Goal: Task Accomplishment & Management: Complete application form

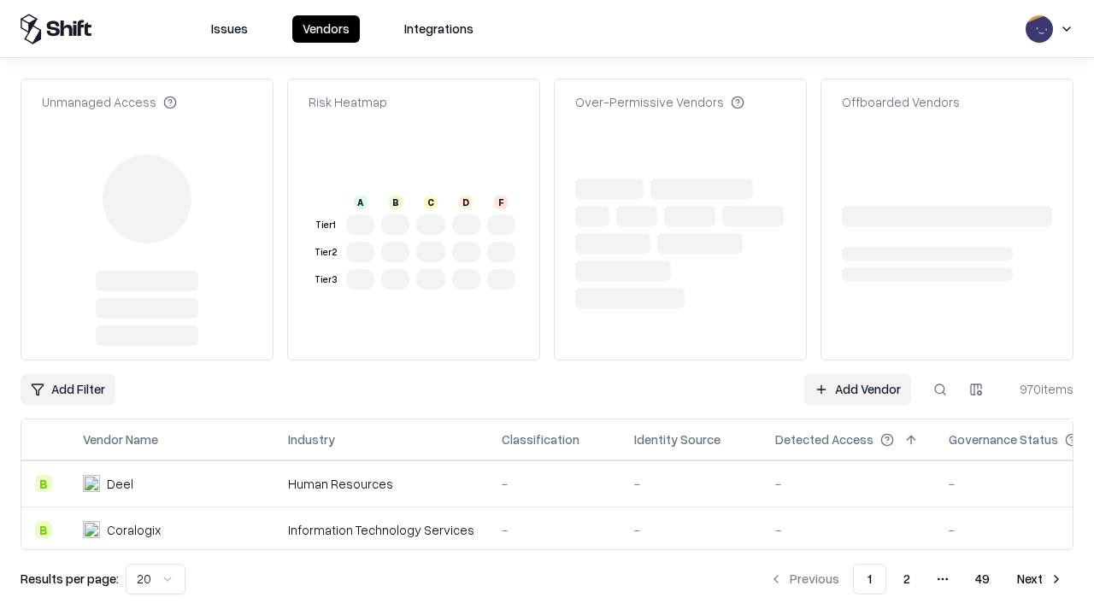
click at [857, 374] on link "Add Vendor" at bounding box center [857, 389] width 107 height 31
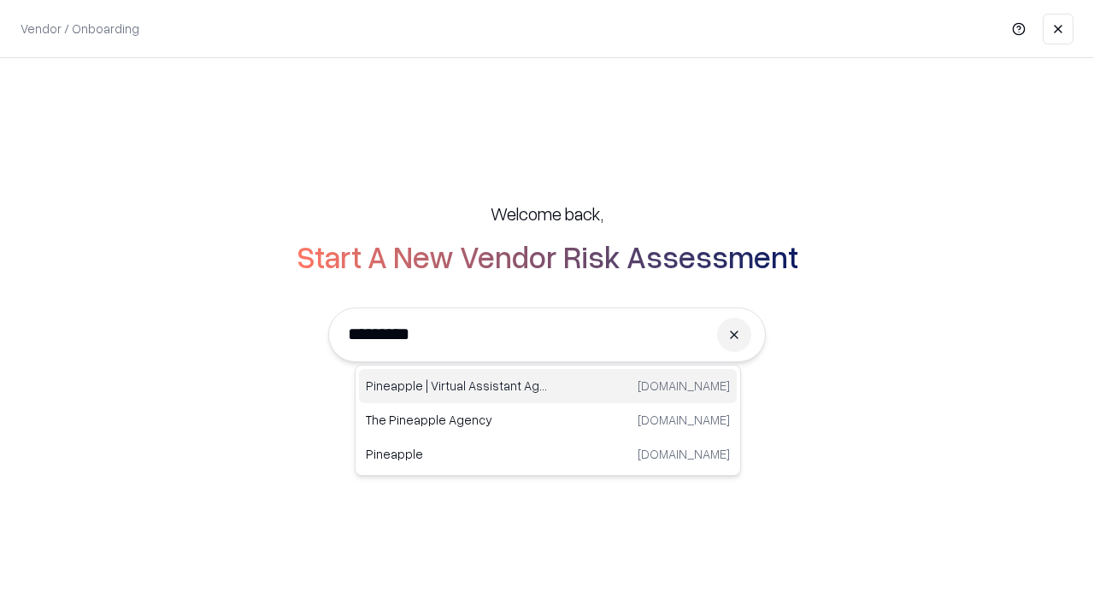
click at [548, 386] on div "Pineapple | Virtual Assistant Agency [DOMAIN_NAME]" at bounding box center [548, 386] width 378 height 34
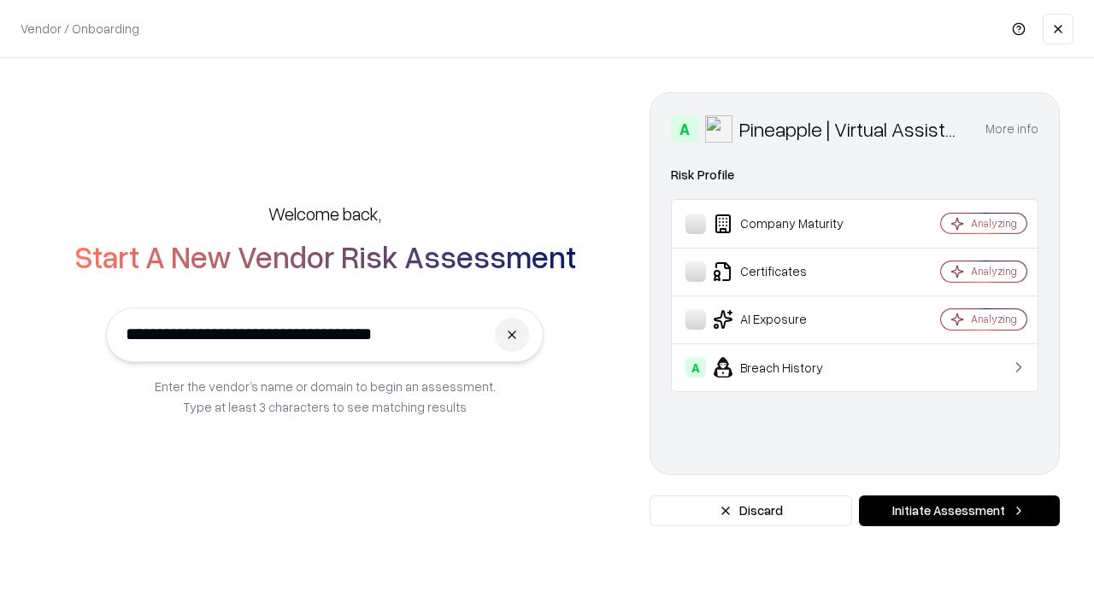
type input "**********"
click at [959, 511] on button "Initiate Assessment" at bounding box center [959, 511] width 201 height 31
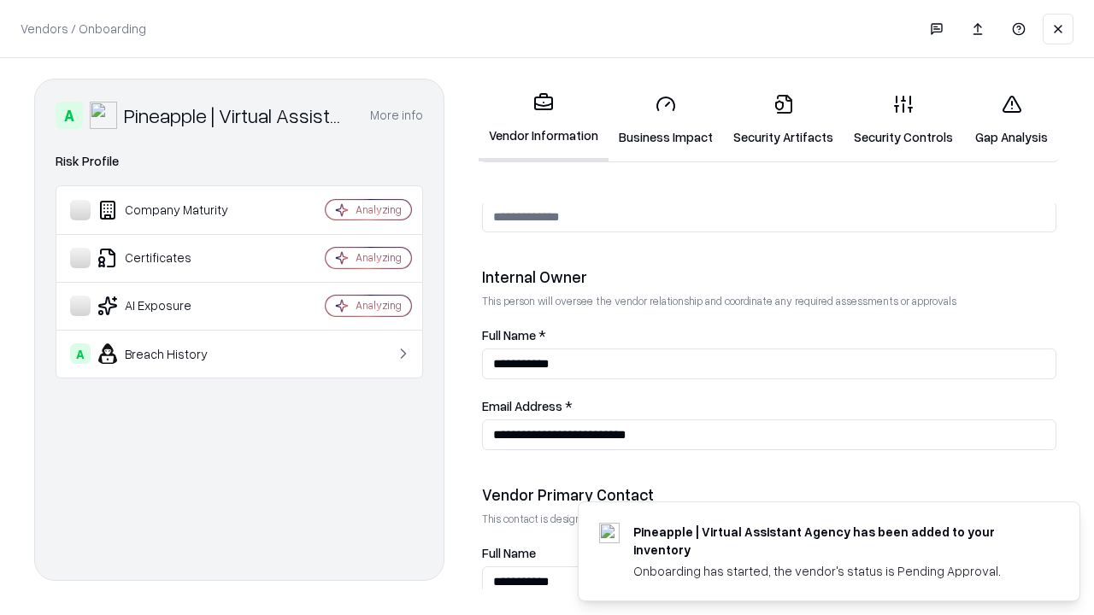
scroll to position [885, 0]
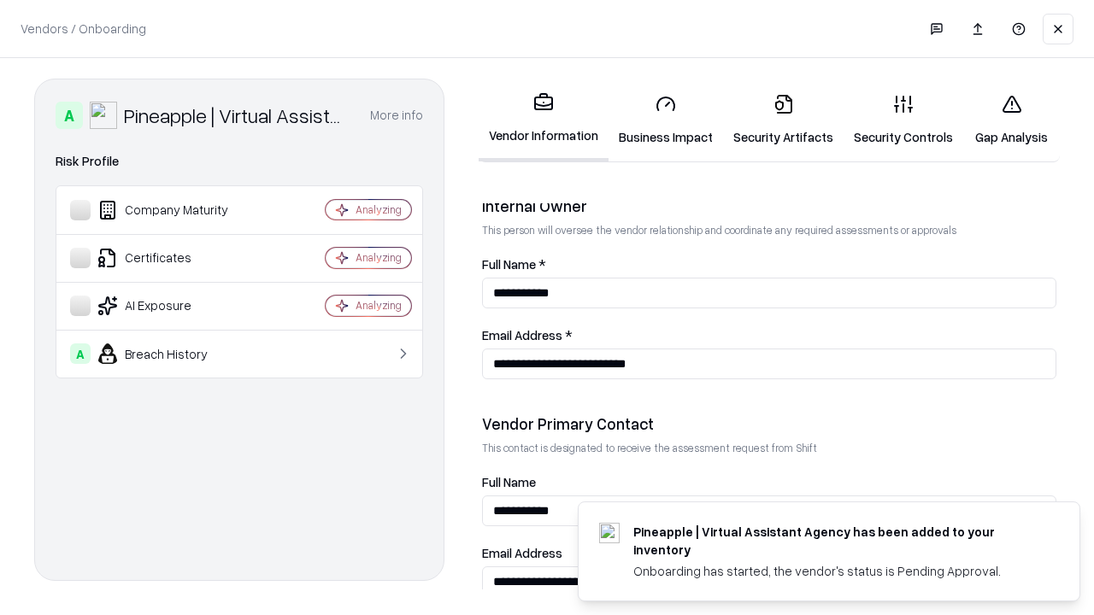
click at [666, 120] on link "Business Impact" at bounding box center [665, 119] width 115 height 79
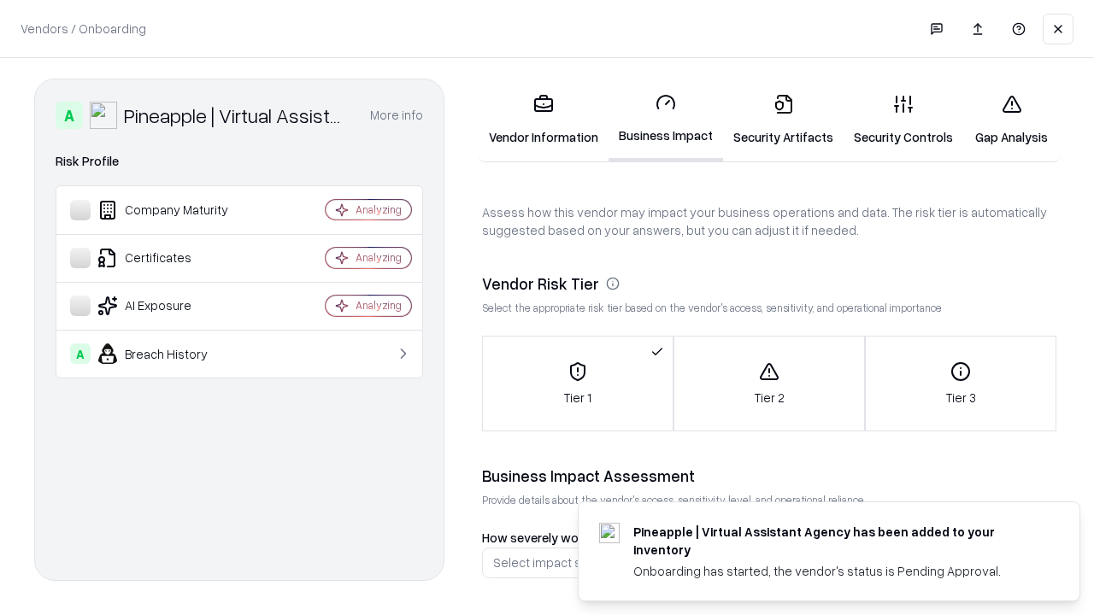
click at [783, 120] on link "Security Artifacts" at bounding box center [783, 119] width 120 height 79
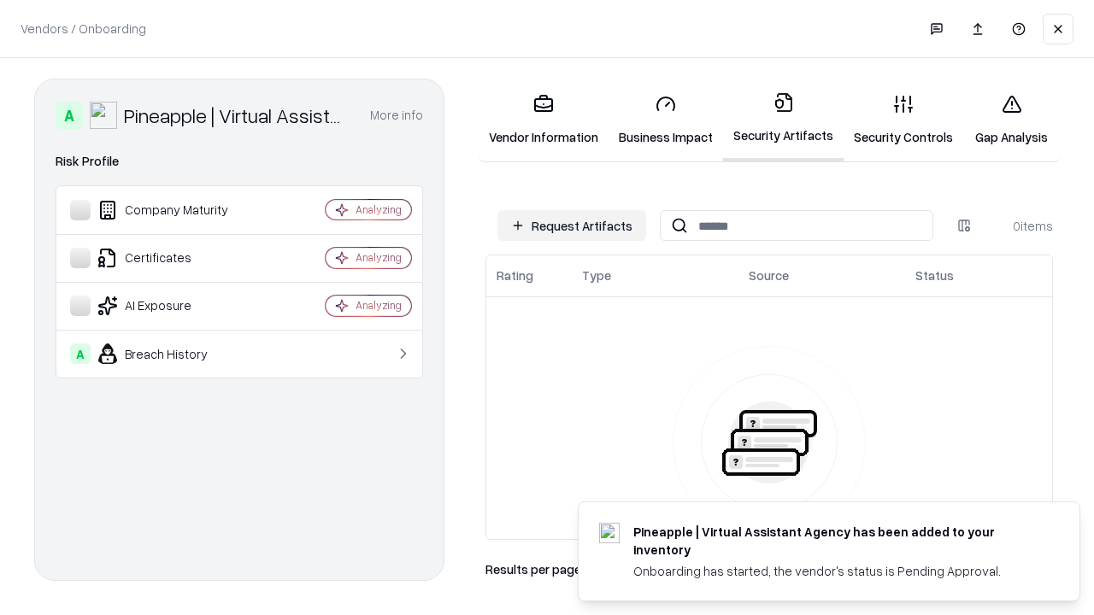
click at [572, 226] on button "Request Artifacts" at bounding box center [571, 225] width 149 height 31
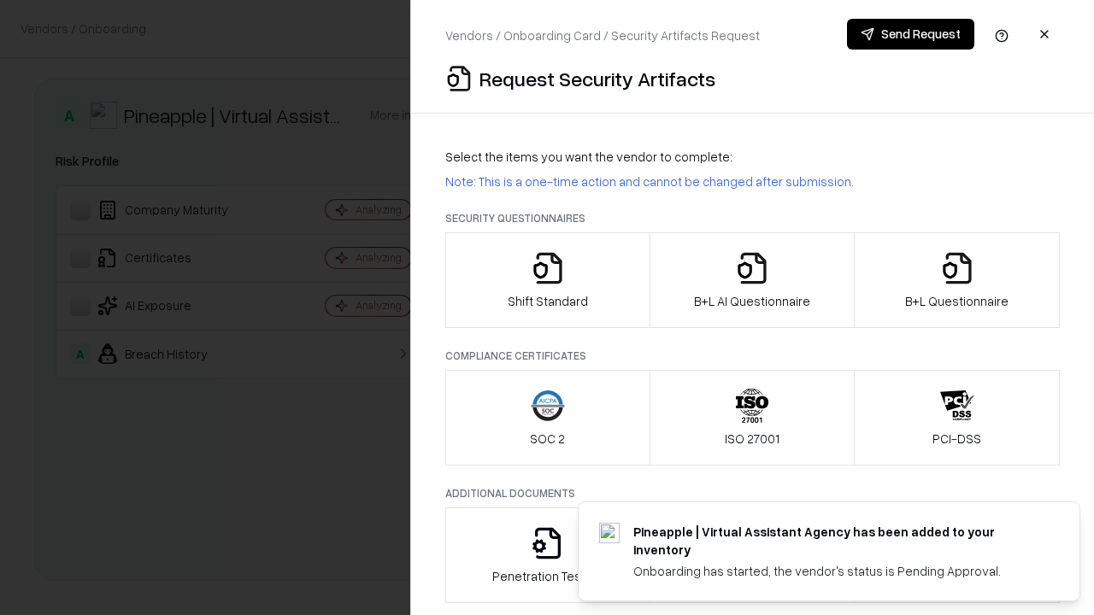
click at [547, 280] on icon "button" at bounding box center [548, 268] width 34 height 34
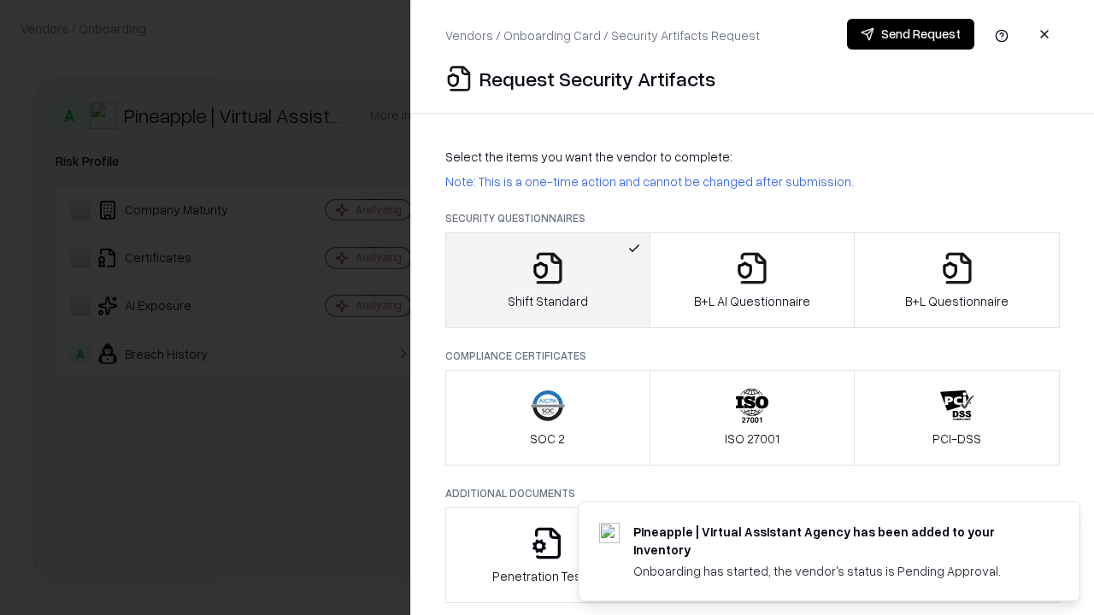
click at [910, 34] on button "Send Request" at bounding box center [910, 34] width 127 height 31
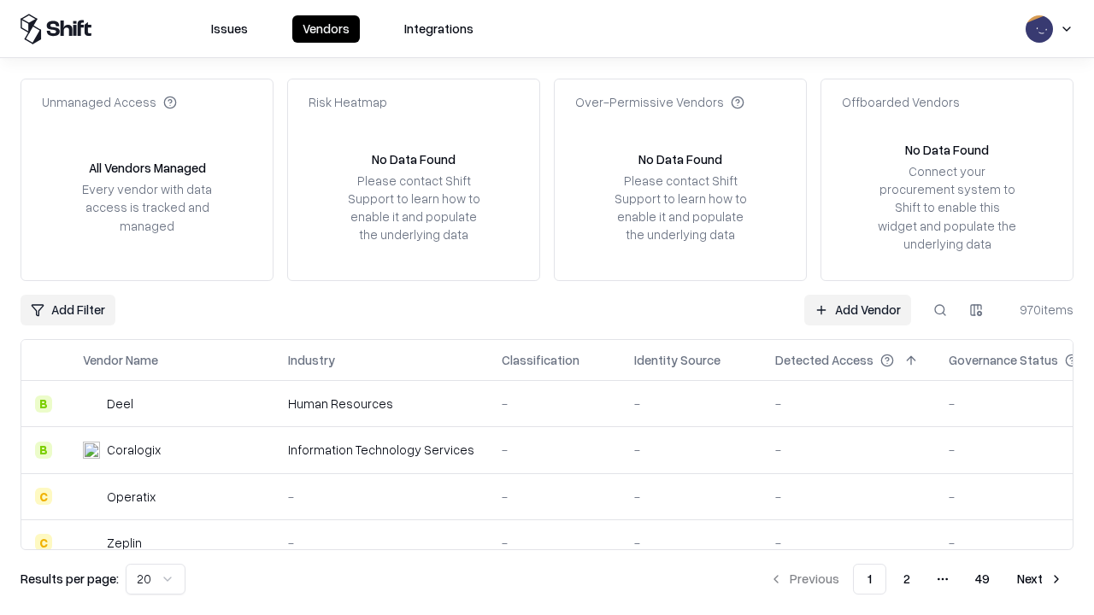
click at [940, 309] on button at bounding box center [940, 310] width 31 height 31
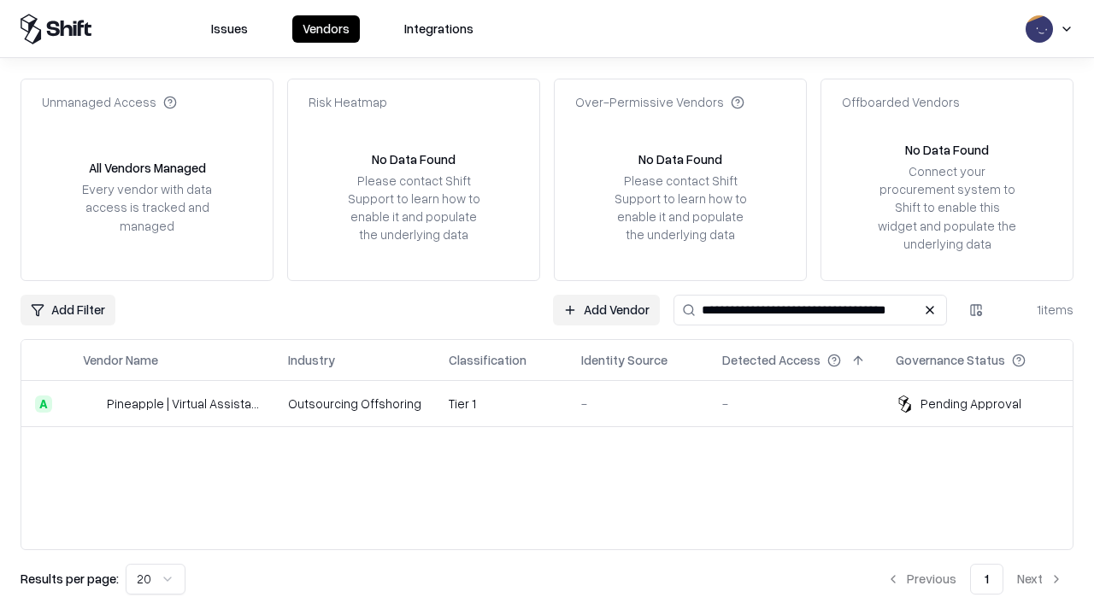
type input "**********"
click at [557, 403] on td "Tier 1" at bounding box center [501, 404] width 132 height 46
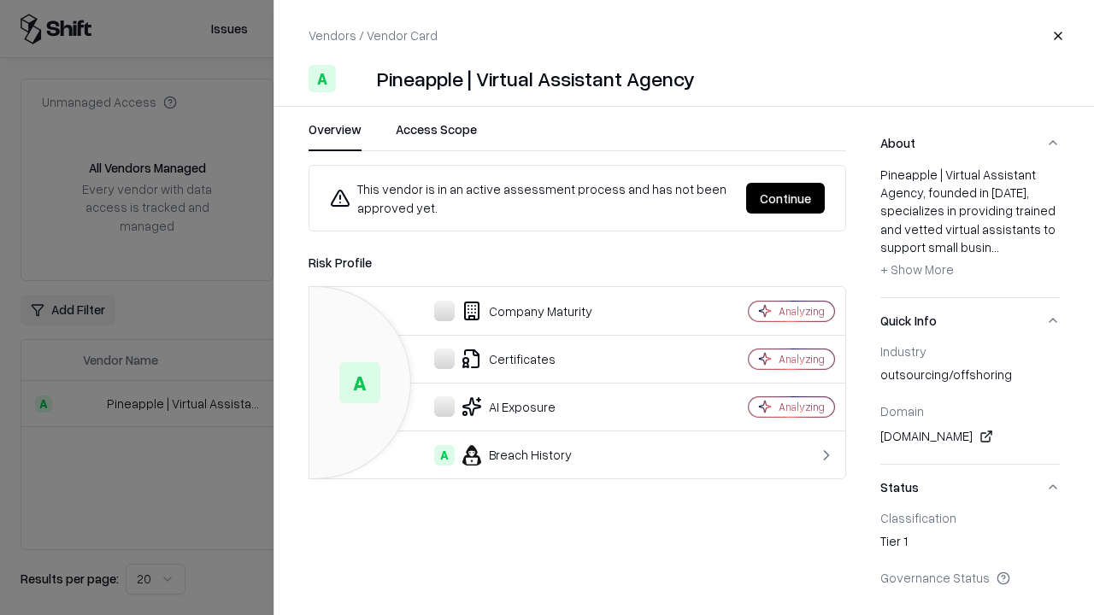
click at [785, 198] on button "Continue" at bounding box center [785, 198] width 79 height 31
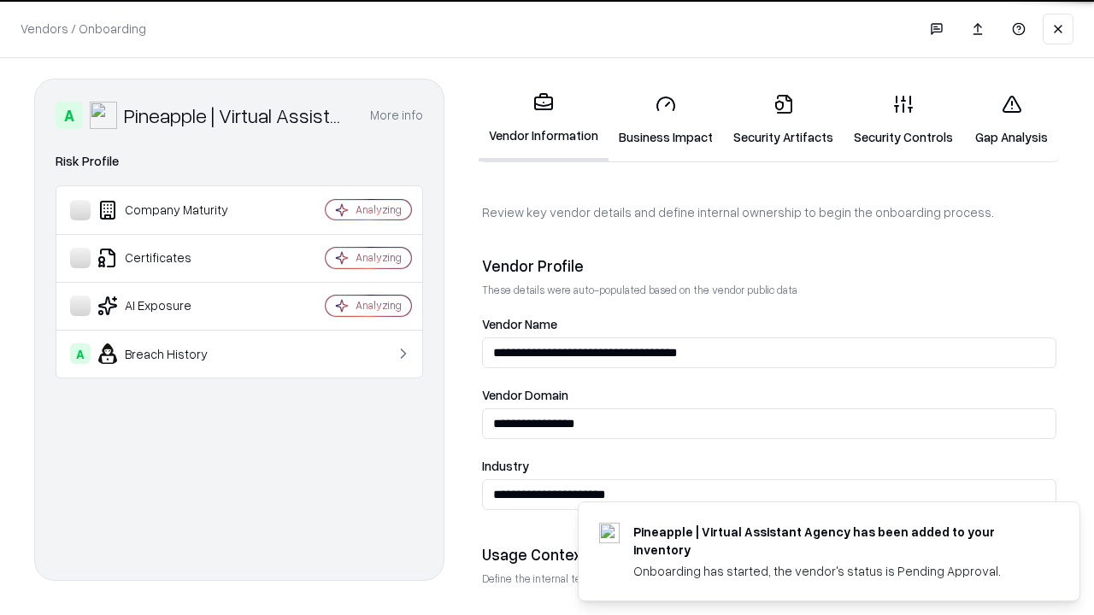
click at [783, 120] on link "Security Artifacts" at bounding box center [783, 119] width 120 height 79
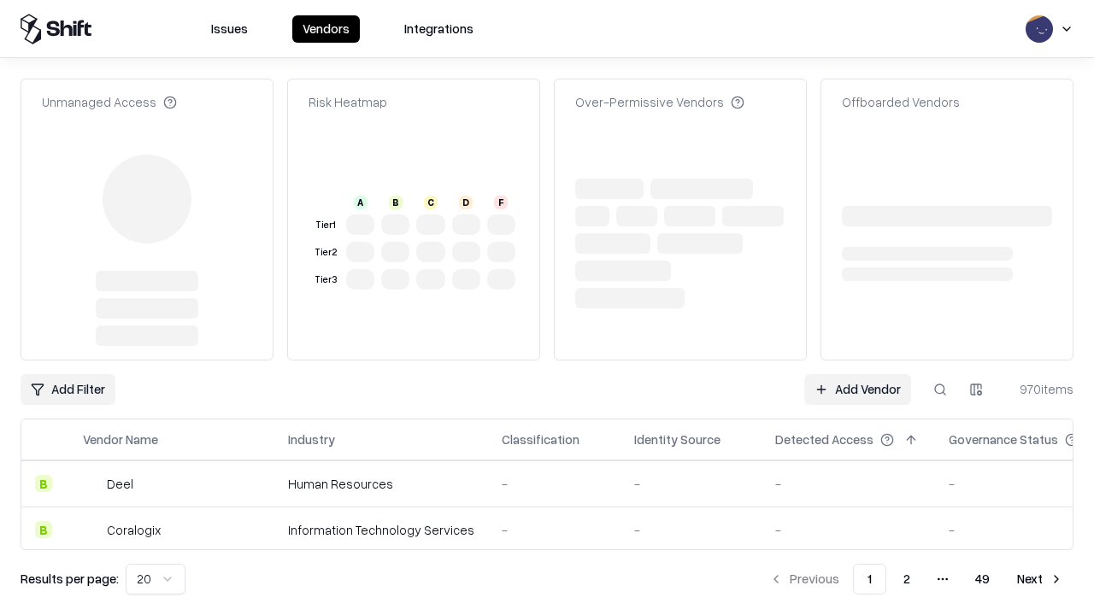
click at [857, 390] on link "Add Vendor" at bounding box center [857, 389] width 107 height 31
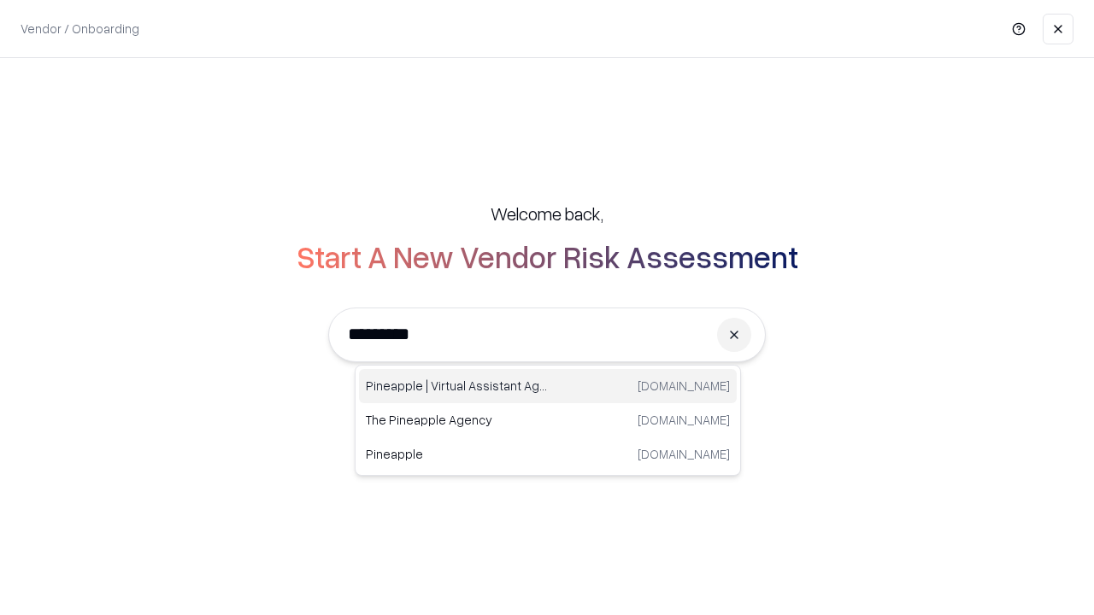
click at [548, 386] on div "Pineapple | Virtual Assistant Agency trypineapple.com" at bounding box center [548, 386] width 378 height 34
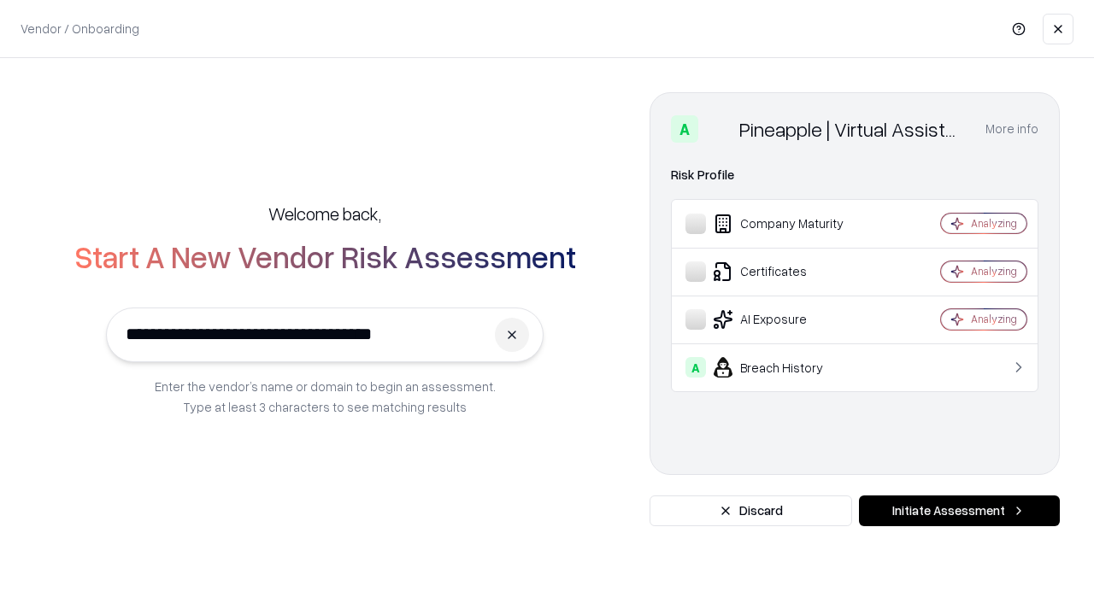
type input "**********"
click at [959, 511] on button "Initiate Assessment" at bounding box center [959, 511] width 201 height 31
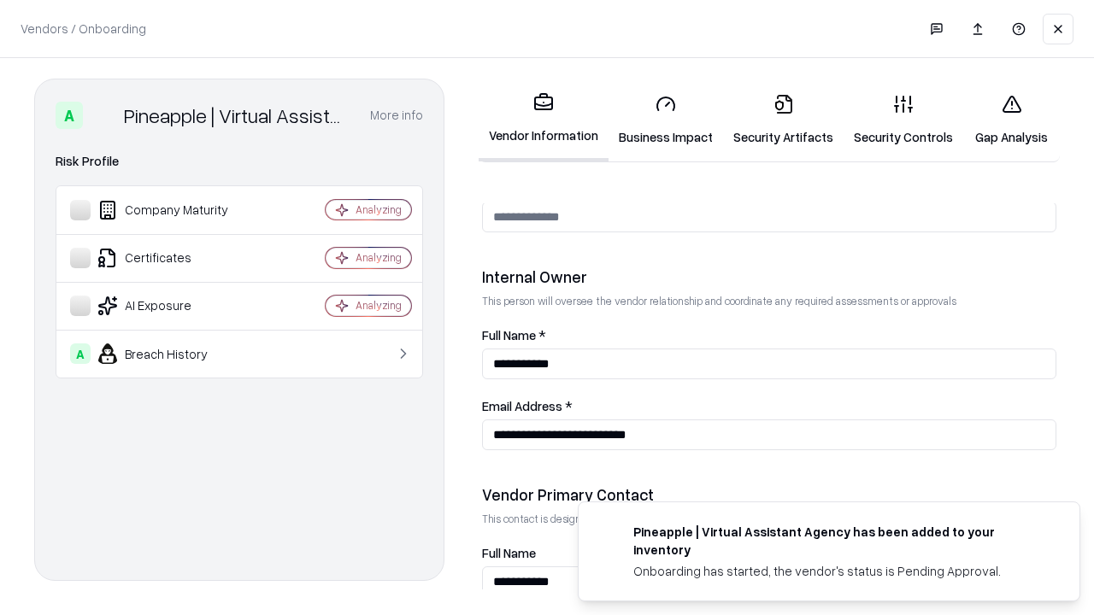
scroll to position [885, 0]
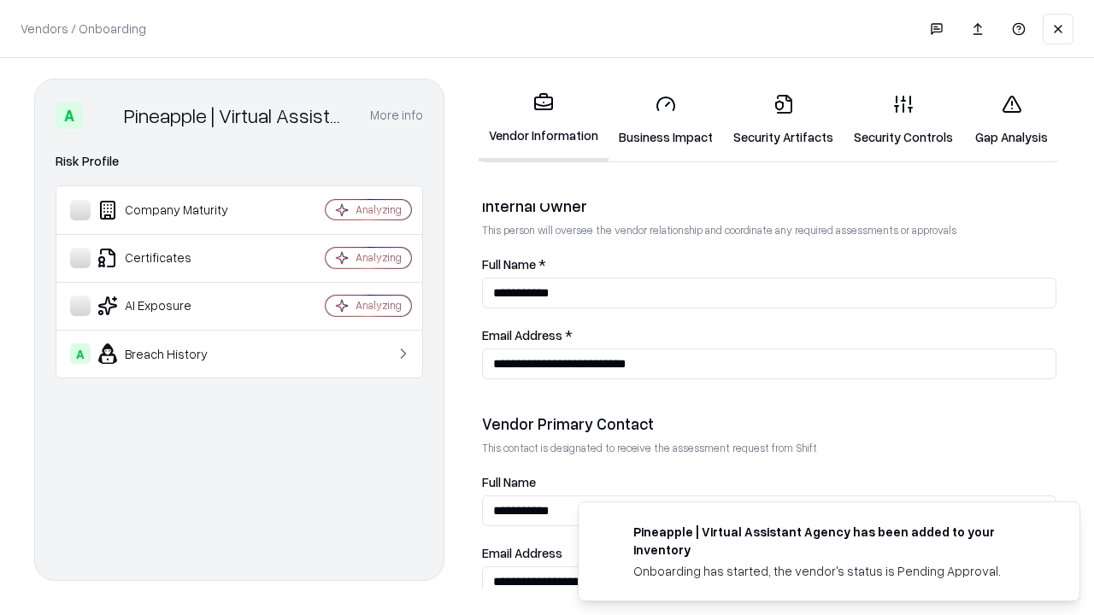
click at [1011, 120] on link "Gap Analysis" at bounding box center [1011, 119] width 97 height 79
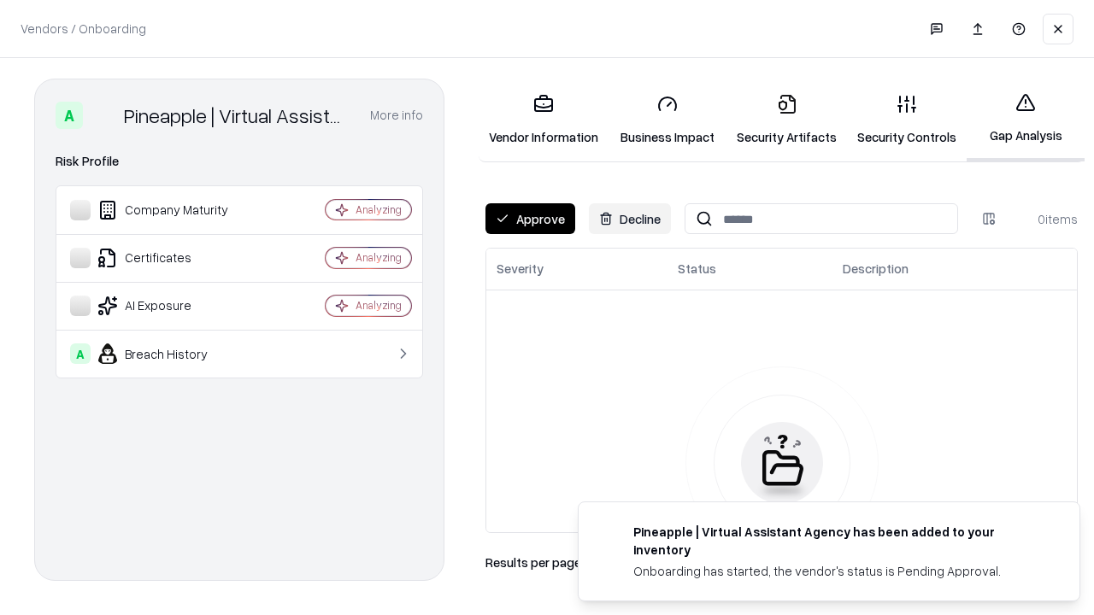
click at [530, 219] on button "Approve" at bounding box center [530, 218] width 90 height 31
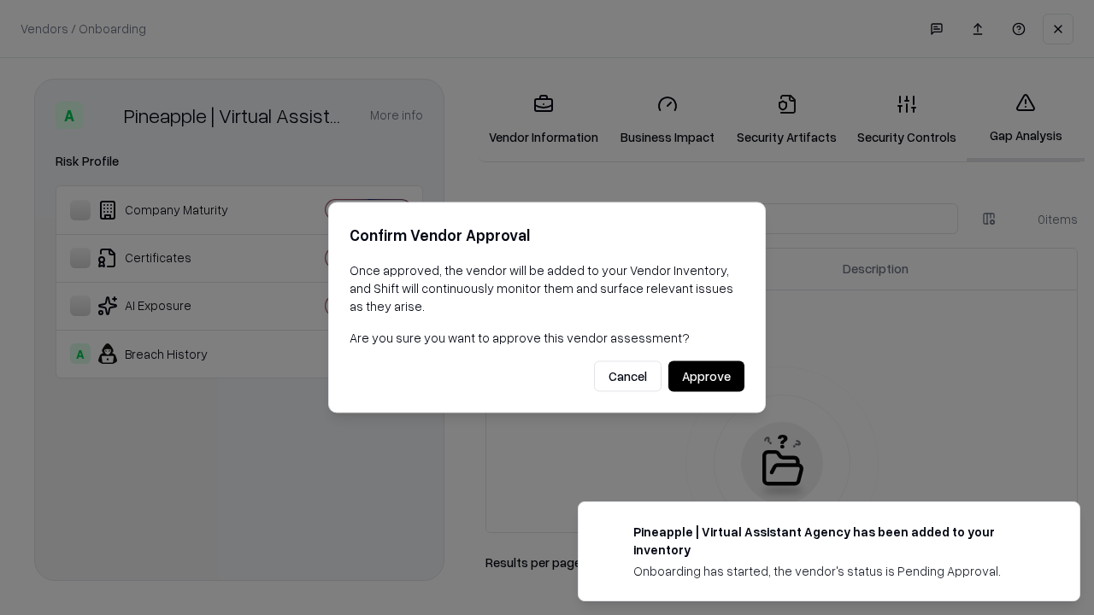
click at [706, 376] on button "Approve" at bounding box center [706, 376] width 76 height 31
